Goal: Check status: Check status

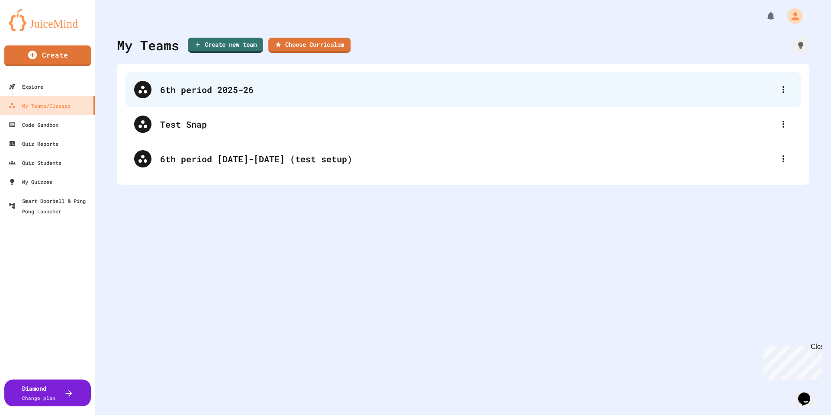
click at [390, 97] on div "6th period 2025-26" at bounding box center [463, 89] width 675 height 35
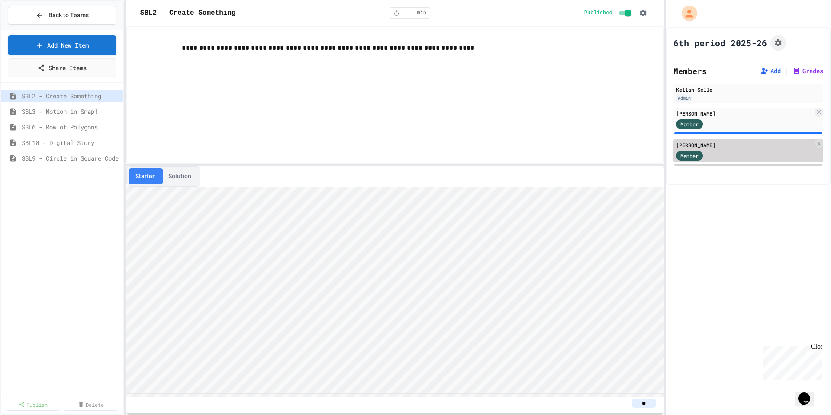
click at [751, 152] on div "Member" at bounding box center [744, 155] width 137 height 11
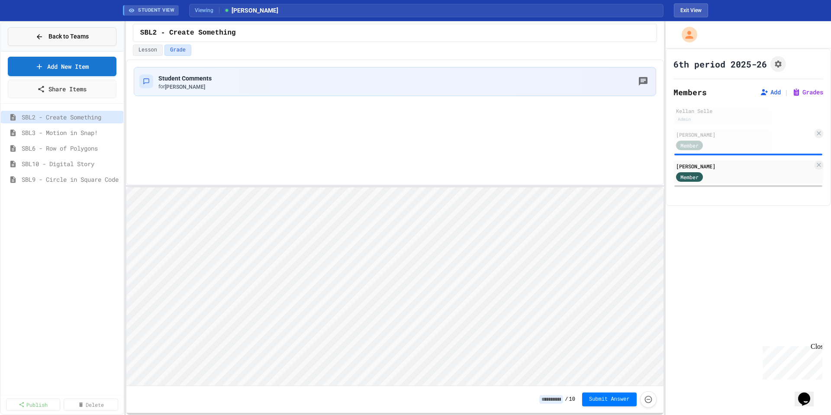
click at [79, 34] on span "Back to Teams" at bounding box center [68, 36] width 40 height 9
